Goal: Browse casually

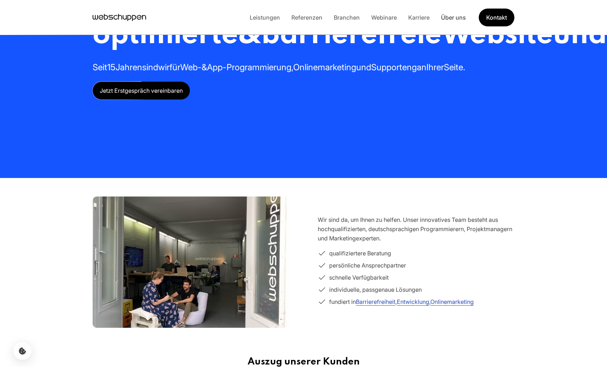
scroll to position [73, 0]
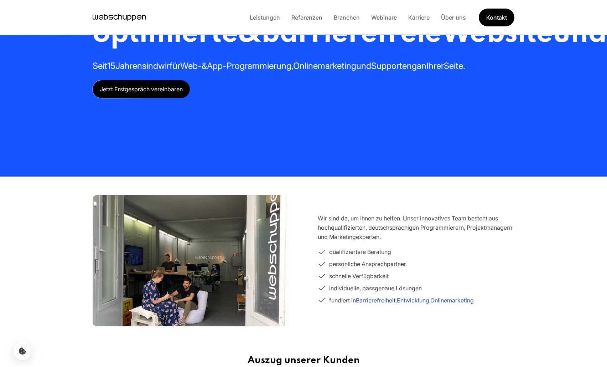
click at [23, 58] on section "Wir entwickeln Ihre KI-optimierte & barrierefreie Website und App. Seit 15 Jahr…" at bounding box center [303, 51] width 607 height 249
